Goal: Task Accomplishment & Management: Manage account settings

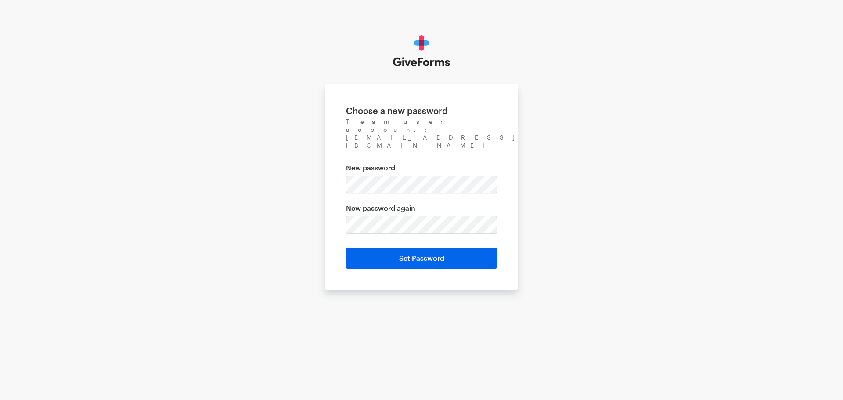
click at [597, 211] on div "Choose a new password Team user account: [EMAIL_ADDRESS][DOMAIN_NAME] New passw…" at bounding box center [421, 162] width 843 height 325
click at [571, 204] on div "Choose a new password Team user account: [EMAIL_ADDRESS][DOMAIN_NAME] New passw…" at bounding box center [421, 162] width 843 height 325
click at [490, 161] on span at bounding box center [492, 160] width 7 height 7
click at [565, 159] on div "Choose a new password Team user account: [EMAIL_ADDRESS][DOMAIN_NAME] New passw…" at bounding box center [421, 162] width 843 height 325
click at [493, 161] on span at bounding box center [492, 160] width 7 height 7
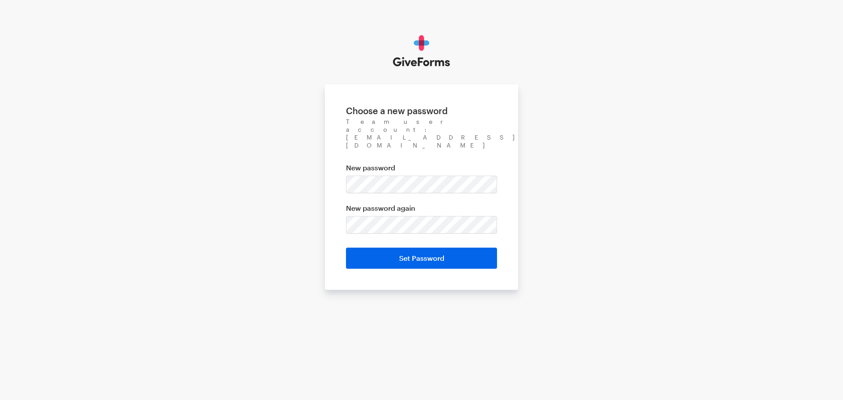
click at [595, 180] on div "Choose a new password Team user account: tbarnard@brightfocus.org New password …" at bounding box center [421, 162] width 843 height 325
click at [491, 163] on span at bounding box center [492, 160] width 7 height 7
click at [584, 181] on div "Choose a new password Team user account: [EMAIL_ADDRESS][DOMAIN_NAME] New passw…" at bounding box center [421, 162] width 843 height 325
click at [644, 157] on div "Choose a new password Team user account: tbarnard@brightfocus.org New password …" at bounding box center [421, 162] width 843 height 325
click at [346, 248] on input "Set Password" at bounding box center [421, 258] width 151 height 21
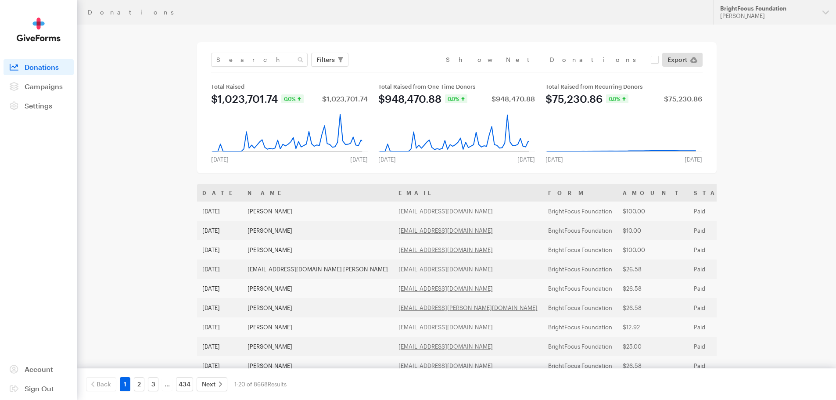
click at [767, 169] on div "Donations Updates Support BrightFocus Foundation Tracy Barnard Organizations Br…" at bounding box center [418, 319] width 836 height 638
click at [827, 13] on button "BrightFocus Foundation Tracy Barnard" at bounding box center [774, 12] width 123 height 25
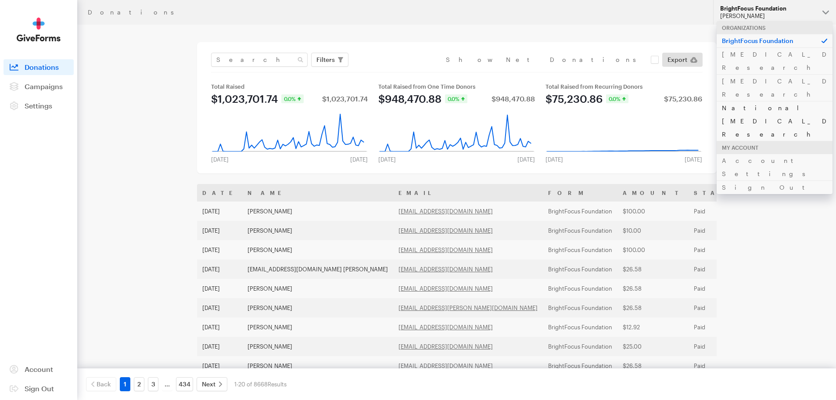
click at [772, 101] on link "National [MEDICAL_DATA] Research" at bounding box center [775, 121] width 116 height 40
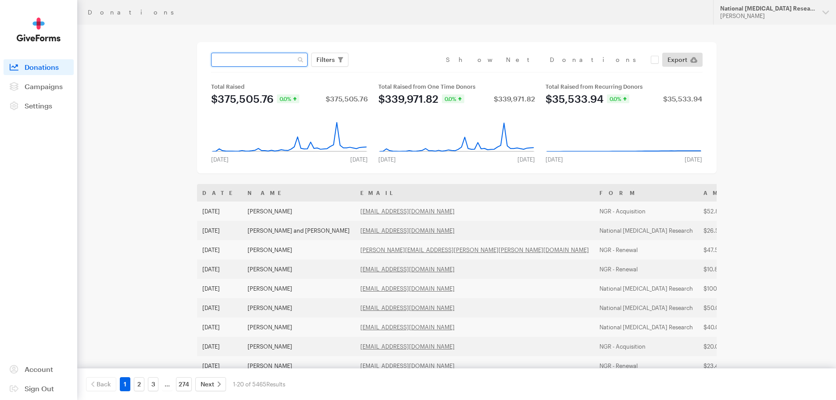
click at [273, 63] on input "text" at bounding box center [259, 60] width 97 height 14
click at [284, 61] on input "1cottono@charter.net" at bounding box center [259, 60] width 97 height 14
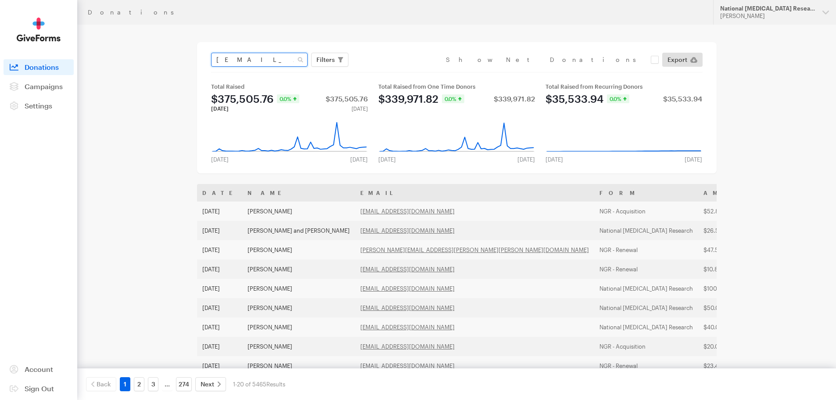
type input "1cottono@charter.net"
click at [392, 71] on button "Apply" at bounding box center [406, 78] width 28 height 14
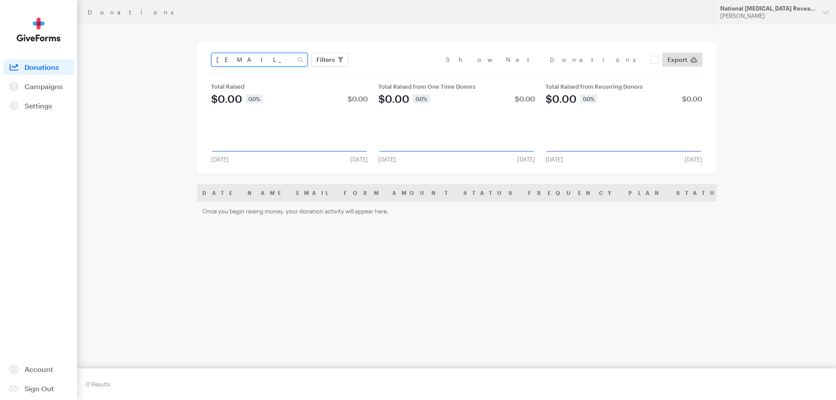
click at [267, 61] on input "[EMAIL_ADDRESS][DOMAIN_NAME]" at bounding box center [259, 60] width 97 height 14
